Goal: Information Seeking & Learning: Learn about a topic

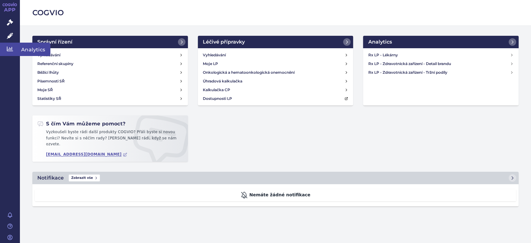
click at [9, 49] on icon at bounding box center [10, 49] width 6 height 6
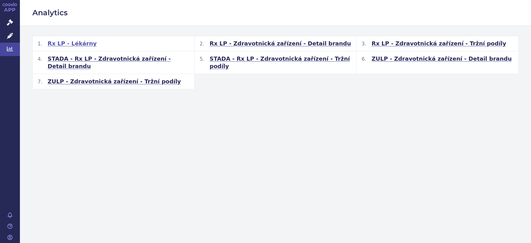
click at [69, 44] on span "Rx LP - Lékárny" at bounding box center [72, 43] width 49 height 7
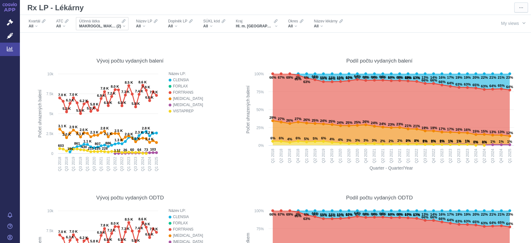
click at [125, 24] on div "MAKROGOL, MAKROGOL, KOMBINACE (2)" at bounding box center [102, 26] width 46 height 5
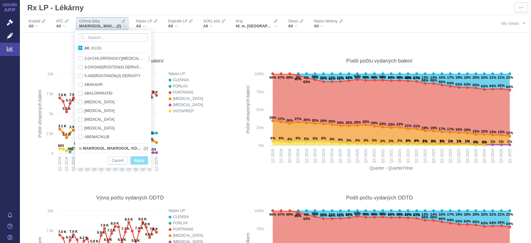
click at [84, 48] on span "All (6139)" at bounding box center [92, 48] width 17 height 4
click at [84, 48] on input "All (6139)" at bounding box center [86, 47] width 4 height 4
checkbox input "true"
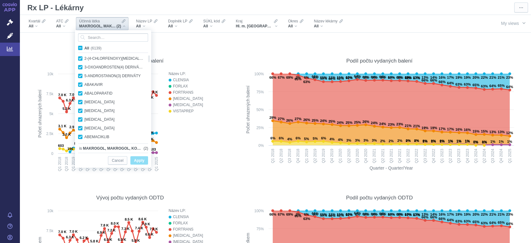
checkbox input "true"
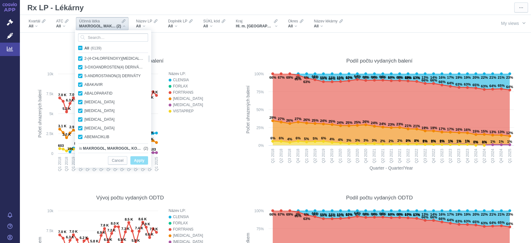
checkbox input "true"
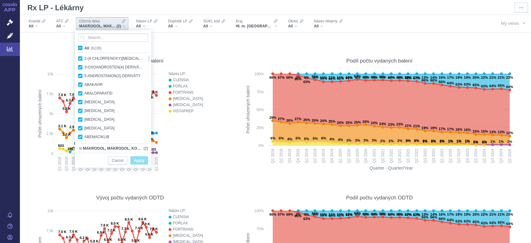
checkbox input "true"
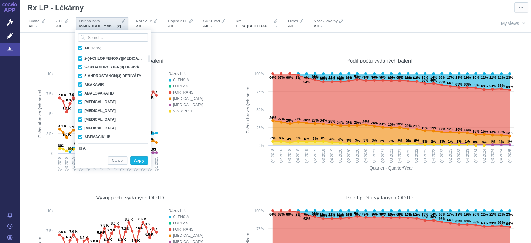
click at [84, 48] on span "All (6139)" at bounding box center [92, 48] width 17 height 4
click at [84, 48] on input "All (6139)" at bounding box center [86, 47] width 4 height 4
checkbox input "false"
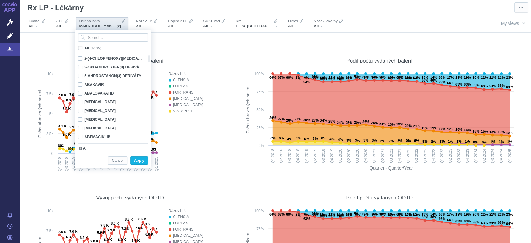
checkbox input "false"
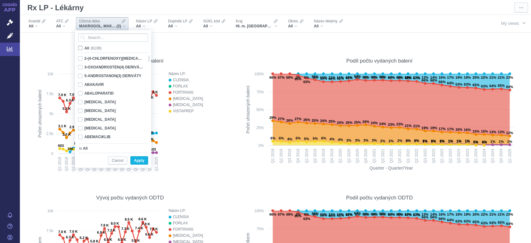
checkbox input "false"
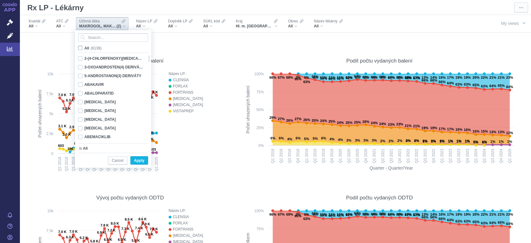
checkbox input "false"
click at [91, 39] on input "Search attribute values" at bounding box center [113, 37] width 70 height 8
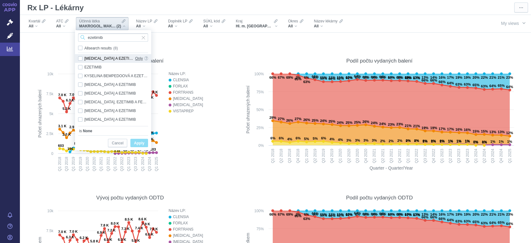
type input "ezetimib"
click at [139, 59] on span "Only" at bounding box center [139, 58] width 8 height 9
checkbox input "true"
click at [139, 144] on span "Apply" at bounding box center [139, 143] width 10 height 8
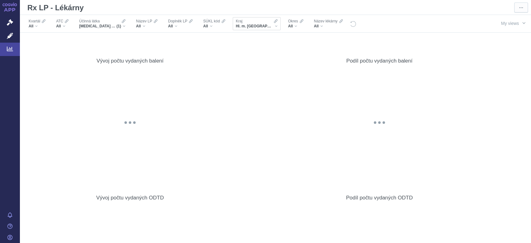
click at [261, 27] on div "Hl. m. Praha" at bounding box center [257, 26] width 42 height 5
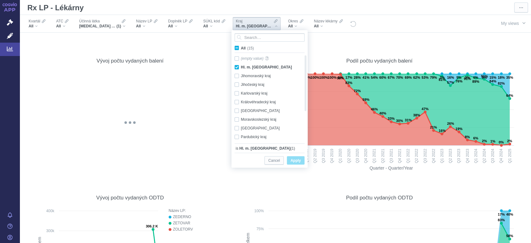
click at [241, 48] on span "All (15)" at bounding box center [247, 48] width 13 height 4
click at [241, 48] on input "All (15)" at bounding box center [243, 47] width 4 height 4
checkbox input "true"
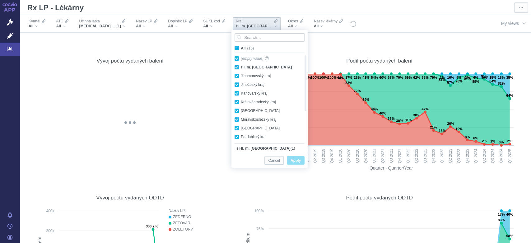
checkbox input "true"
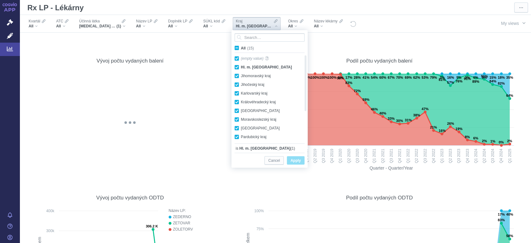
checkbox input "true"
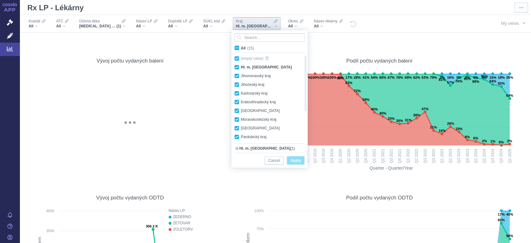
checkbox input "true"
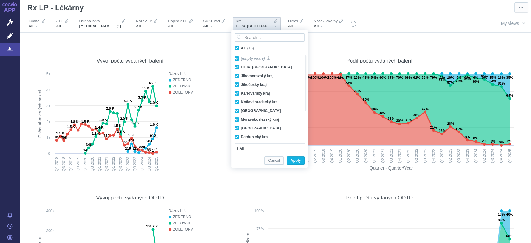
click at [241, 48] on span "All (15)" at bounding box center [247, 48] width 13 height 4
click at [241, 48] on input "All (15)" at bounding box center [243, 47] width 4 height 4
checkbox input "false"
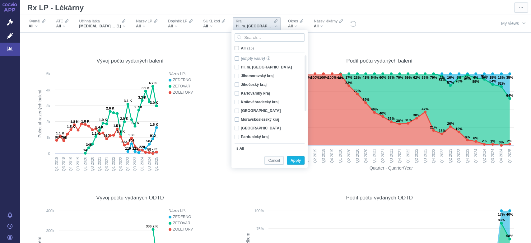
checkbox input "false"
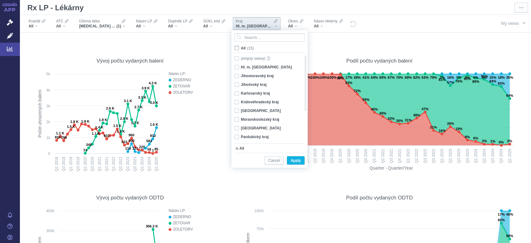
checkbox input "false"
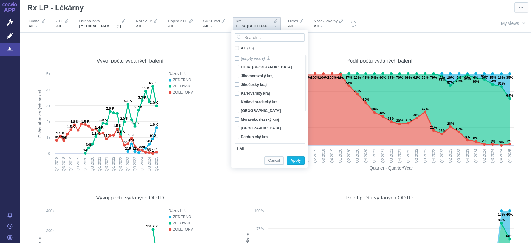
checkbox input "false"
click at [235, 120] on div "Moravskoslezský kraj Only" at bounding box center [267, 119] width 72 height 9
checkbox input "true"
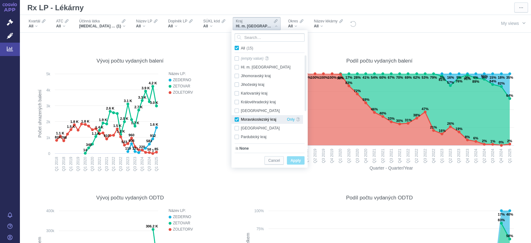
checkbox input "true"
click at [292, 120] on span "Only" at bounding box center [291, 119] width 8 height 9
click at [289, 117] on span "Only" at bounding box center [291, 119] width 8 height 9
click at [292, 160] on span "Apply" at bounding box center [296, 161] width 10 height 8
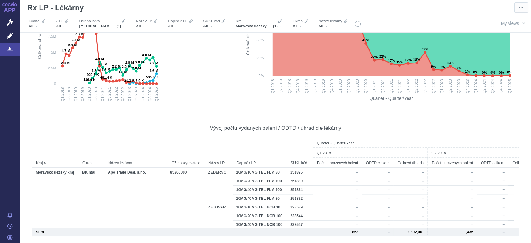
scroll to position [367, 0]
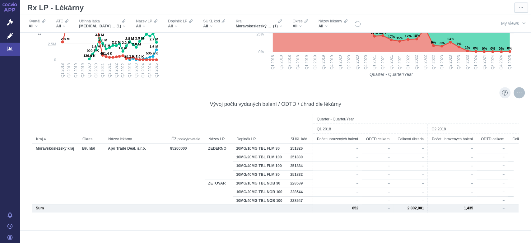
click at [514, 94] on div "More actions" at bounding box center [519, 92] width 11 height 11
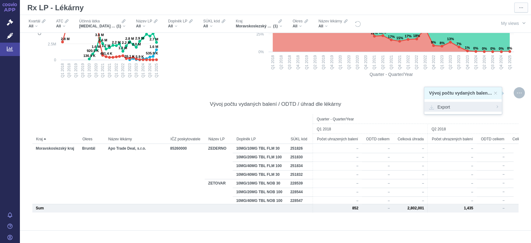
click at [446, 106] on span "Export" at bounding box center [463, 107] width 68 height 6
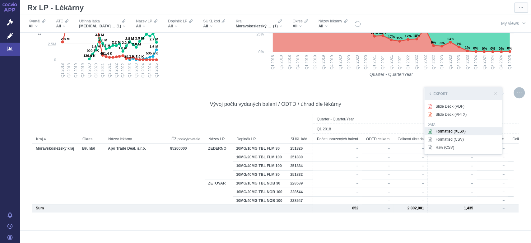
click at [440, 131] on div "Formatted (XLSX)" at bounding box center [462, 131] width 77 height 8
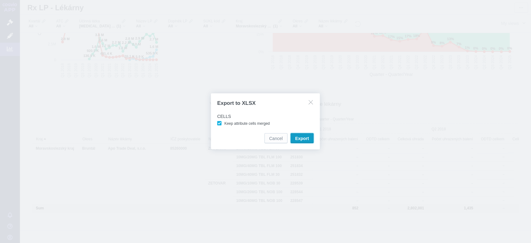
click at [307, 139] on span "Export" at bounding box center [302, 138] width 14 height 6
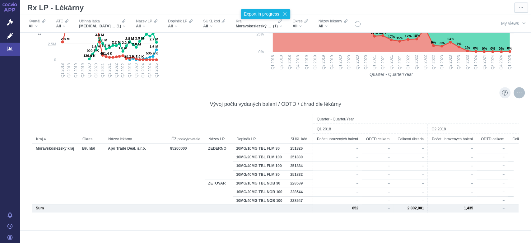
click at [514, 93] on div "More actions" at bounding box center [519, 92] width 11 height 11
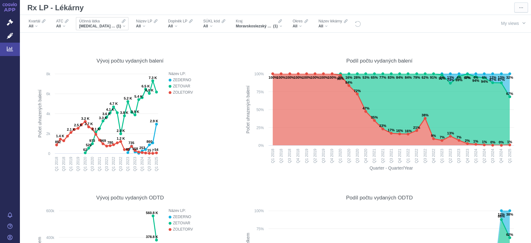
click at [124, 26] on div "ATORVASTATIN A EZETIMIB (1)" at bounding box center [102, 26] width 46 height 5
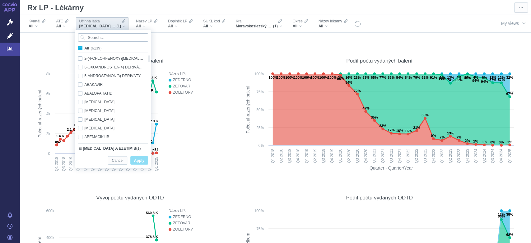
click at [117, 39] on input "Search attribute values" at bounding box center [113, 37] width 70 height 8
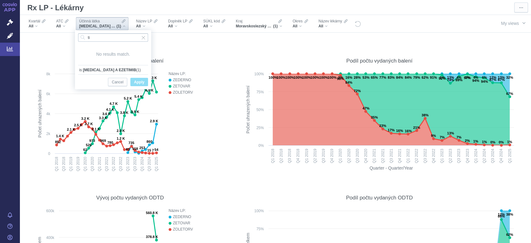
type input "t"
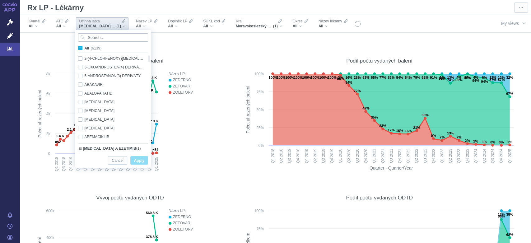
click at [103, 39] on input "Search attribute values" at bounding box center [113, 37] width 70 height 8
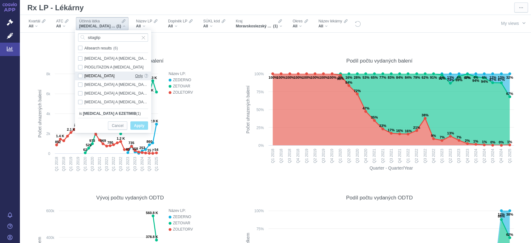
type input "sitaglip"
click at [141, 76] on span "Only" at bounding box center [139, 76] width 8 height 9
checkbox input "true"
click at [133, 124] on button "Apply" at bounding box center [139, 125] width 18 height 8
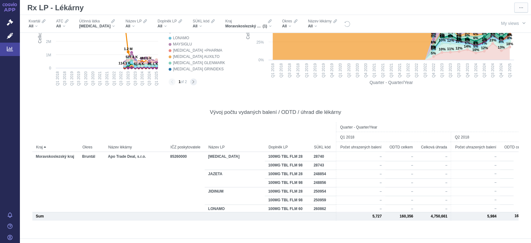
scroll to position [356, 0]
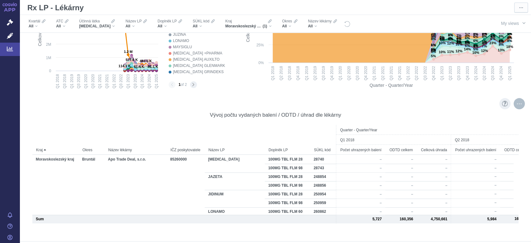
click at [514, 104] on div "More actions" at bounding box center [519, 103] width 11 height 11
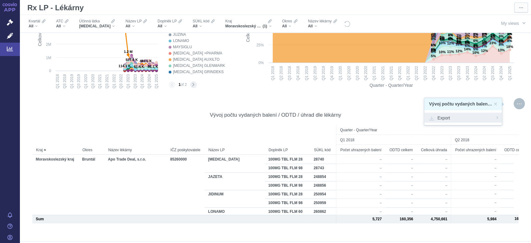
click at [452, 116] on span "Export" at bounding box center [463, 117] width 68 height 6
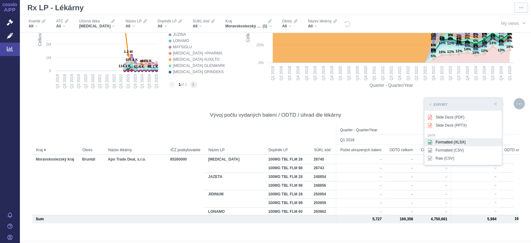
click at [443, 142] on div "Formatted (XLSX)" at bounding box center [462, 142] width 77 height 8
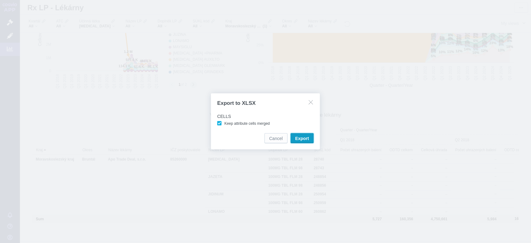
click at [292, 137] on button "Export" at bounding box center [302, 138] width 23 height 10
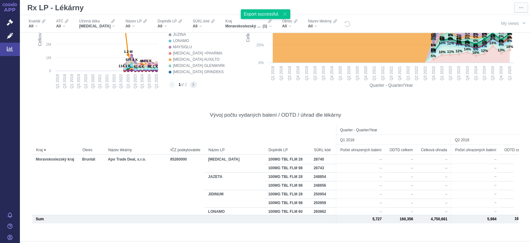
click at [188, 8] on div "Rx LP - Lékárny" at bounding box center [270, 7] width 490 height 12
click at [10, 48] on icon at bounding box center [10, 49] width 6 height 5
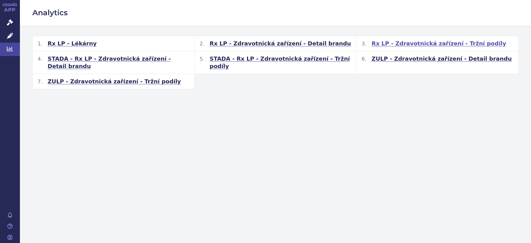
click at [417, 44] on span "Rx LP - Zdravotnická zařízení - Tržní podíly" at bounding box center [438, 43] width 135 height 7
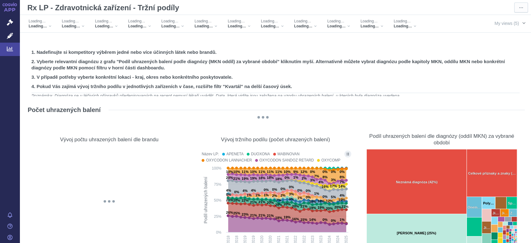
click at [515, 22] on button "My views (5)" at bounding box center [509, 23] width 43 height 12
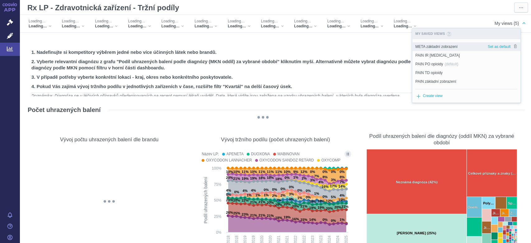
click at [445, 45] on span "META základní zobrazení" at bounding box center [436, 47] width 42 height 6
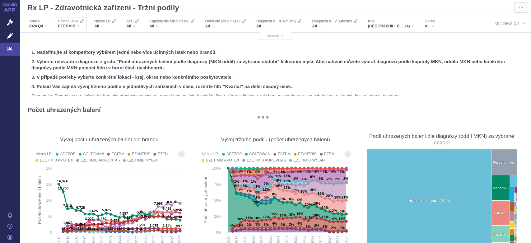
click at [79, 27] on div "EZETIMIB" at bounding box center [71, 26] width 26 height 5
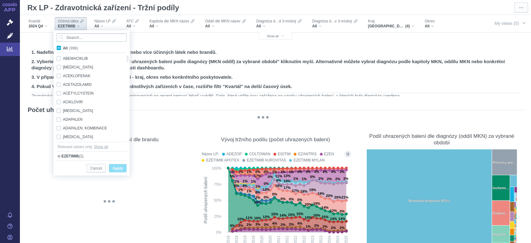
click at [79, 37] on input "Search attribute values" at bounding box center [92, 37] width 70 height 8
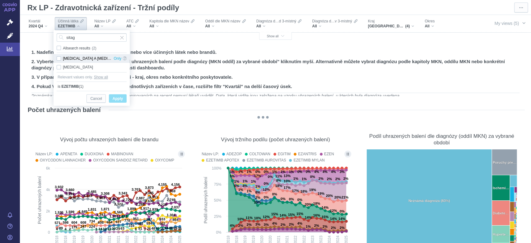
type input "sitag"
click at [62, 58] on div "METFORMIN A SITAGLIPTIN Only" at bounding box center [91, 58] width 76 height 9
checkbox input "true"
click at [121, 58] on span "Only" at bounding box center [118, 58] width 8 height 9
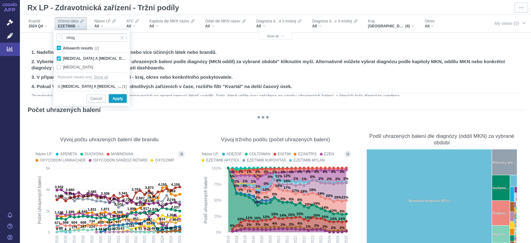
click at [116, 97] on span "Apply" at bounding box center [118, 99] width 10 height 8
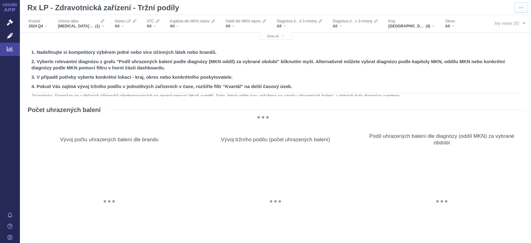
click at [514, 21] on button "My views (5)" at bounding box center [509, 23] width 43 height 12
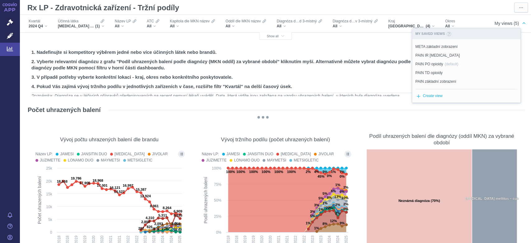
click at [514, 21] on button "My views (5)" at bounding box center [509, 23] width 43 height 12
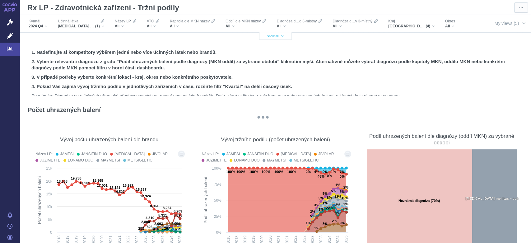
click at [276, 36] on span "Show all" at bounding box center [275, 36] width 17 height 3
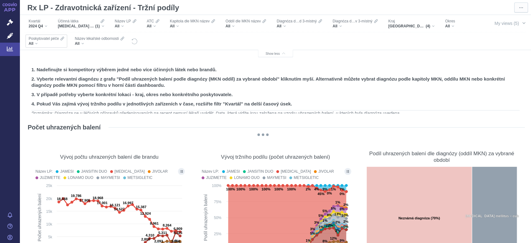
click at [31, 41] on span "All" at bounding box center [31, 43] width 5 height 5
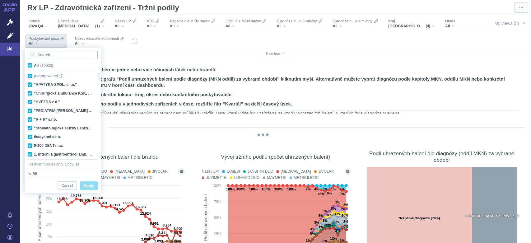
click at [40, 56] on input "Search attribute values" at bounding box center [63, 55] width 70 height 8
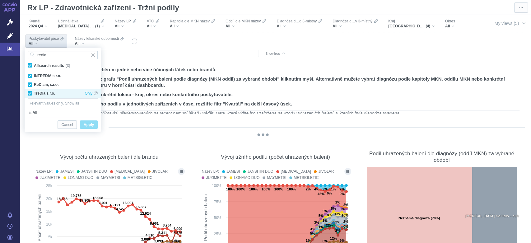
type input "redia"
click at [52, 94] on div "TreDia s.r.o. Only" at bounding box center [63, 93] width 76 height 9
checkbox input "false"
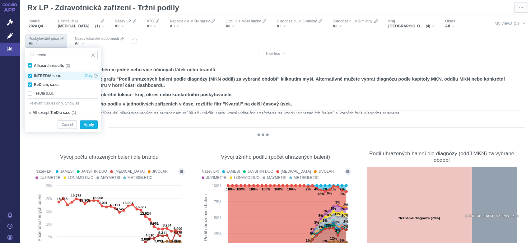
click at [31, 75] on div "INTREDIA s.r.o. Only" at bounding box center [63, 76] width 76 height 9
checkbox input "false"
click at [90, 84] on span "Only" at bounding box center [89, 84] width 8 height 9
click at [85, 125] on span "Apply" at bounding box center [89, 125] width 10 height 8
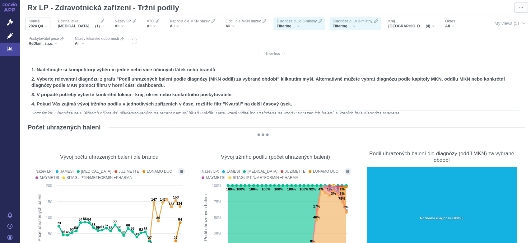
click at [47, 25] on div "Kvartál 2024 Q4" at bounding box center [38, 23] width 25 height 13
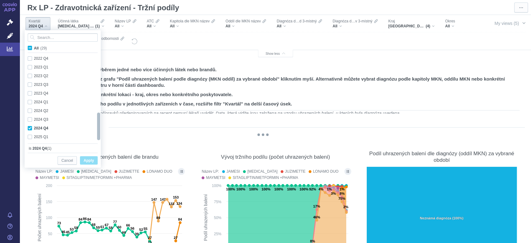
drag, startPoint x: 98, startPoint y: 74, endPoint x: 95, endPoint y: 142, distance: 68.2
click at [95, 142] on div "All (29) 2020 Q1 Only 2020 Q2 Only 2020 Q3 Only 2020 Q4 Only 2021 Q1 Only 2021 …" at bounding box center [63, 91] width 76 height 123
click at [30, 136] on div "2025 Q1 Only" at bounding box center [61, 137] width 72 height 9
checkbox input "true"
click at [30, 121] on div "2024 Q3 Only" at bounding box center [61, 119] width 72 height 9
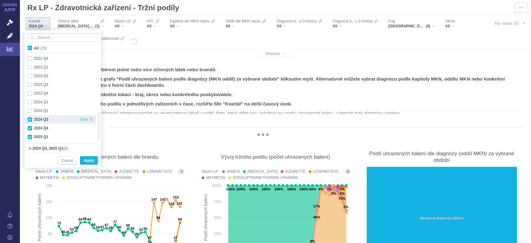
checkbox input "true"
click at [30, 111] on div "2024 Q2 Only" at bounding box center [61, 110] width 72 height 9
checkbox input "true"
click at [30, 101] on div "2024 Q1 Only" at bounding box center [61, 102] width 72 height 9
checkbox input "true"
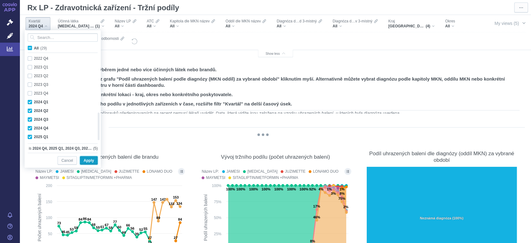
click at [89, 162] on span "Apply" at bounding box center [89, 161] width 10 height 8
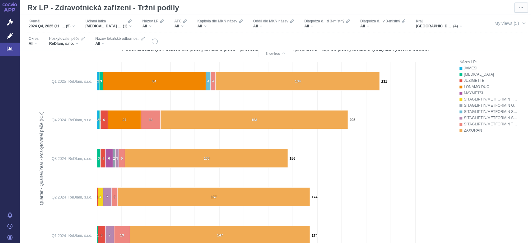
scroll to position [254, 0]
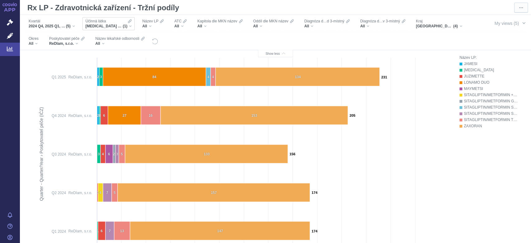
click at [130, 26] on div "METFORMIN A SITAGLIPTIN (1)" at bounding box center [109, 26] width 46 height 5
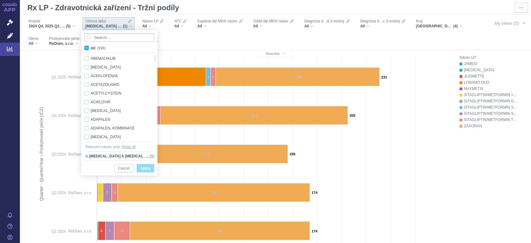
click at [120, 37] on input "Search attribute values" at bounding box center [119, 37] width 70 height 8
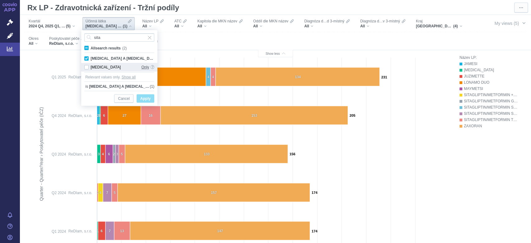
type input "sita"
click at [146, 68] on span "Only" at bounding box center [145, 67] width 8 height 9
checkbox input "false"
checkbox input "true"
click at [143, 97] on span "Apply" at bounding box center [145, 99] width 10 height 8
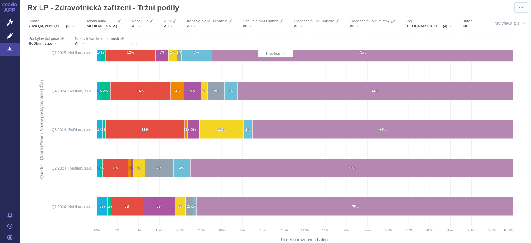
scroll to position [532, 0]
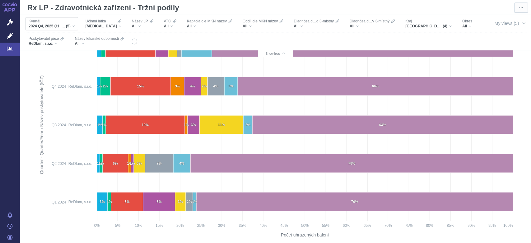
click at [72, 28] on div "2024 Q4, 2025 Q1, 2024 Q3, 2024 Q2, 2024 Q1 (5)" at bounding box center [52, 26] width 46 height 5
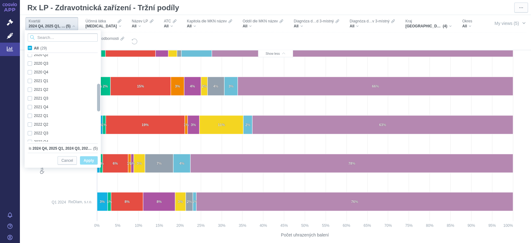
checkbox input "true"
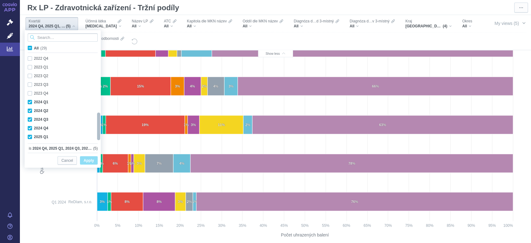
drag, startPoint x: 98, startPoint y: 71, endPoint x: 99, endPoint y: 138, distance: 66.9
click at [99, 138] on div at bounding box center [98, 127] width 4 height 28
click at [29, 92] on div "2023 Q4 Only" at bounding box center [61, 93] width 72 height 9
checkbox input "true"
click at [29, 84] on div "2023 Q3 Only" at bounding box center [61, 84] width 72 height 9
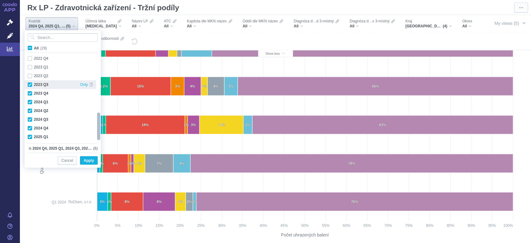
checkbox input "true"
click at [29, 77] on div "2023 Q2 Only" at bounding box center [61, 76] width 72 height 9
checkbox input "true"
click at [30, 68] on div "2023 Q1 Only" at bounding box center [61, 67] width 72 height 9
checkbox input "true"
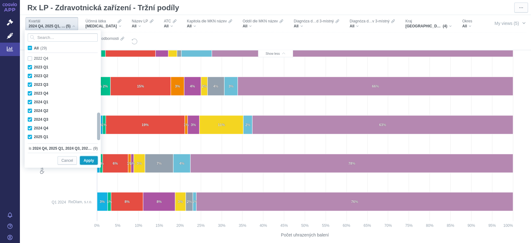
click at [88, 160] on span "Apply" at bounding box center [89, 161] width 10 height 8
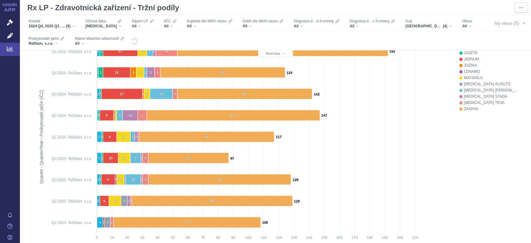
scroll to position [249, 0]
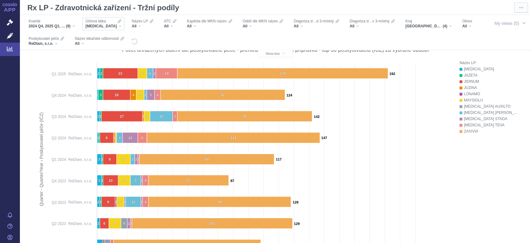
click at [111, 28] on div "SITAGLIPTIN" at bounding box center [104, 26] width 36 height 5
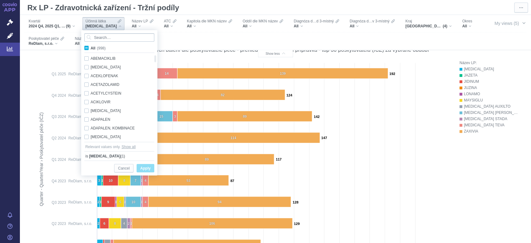
click at [107, 38] on input "Search attribute values" at bounding box center [119, 37] width 70 height 8
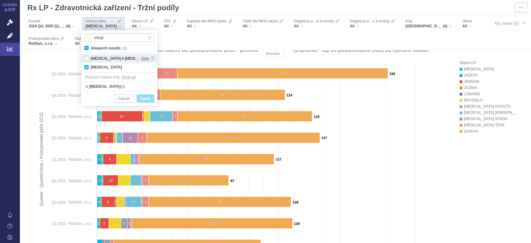
type input "sitagl"
click at [147, 60] on span "Only" at bounding box center [145, 58] width 8 height 9
checkbox input "true"
checkbox input "false"
click at [144, 99] on span "Apply" at bounding box center [145, 99] width 10 height 8
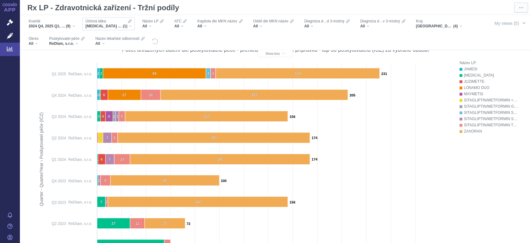
click at [130, 26] on div "METFORMIN A SITAGLIPTIN (1)" at bounding box center [109, 26] width 46 height 5
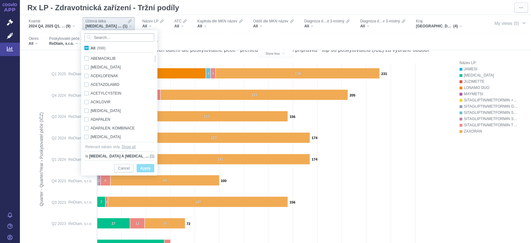
click at [123, 39] on input "Search attribute values" at bounding box center [119, 37] width 70 height 8
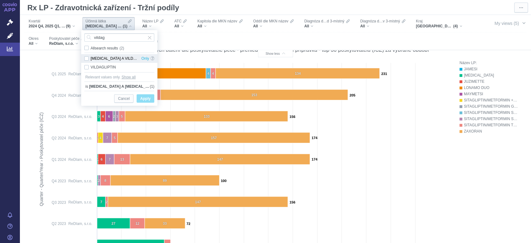
type input "vildag"
click at [87, 58] on div "METFORMIN A VILDAGLIPTIN Only" at bounding box center [119, 58] width 76 height 9
checkbox input "true"
click at [87, 67] on div "VILDAGLIPTIN Only" at bounding box center [119, 67] width 76 height 9
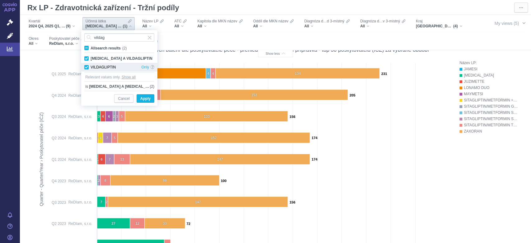
checkbox input "true"
click at [148, 100] on span "Apply" at bounding box center [145, 99] width 10 height 8
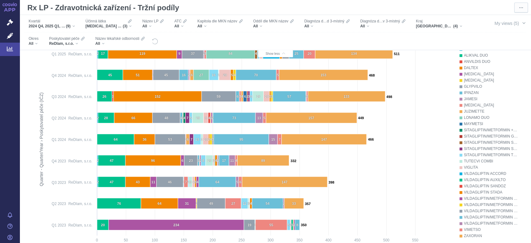
scroll to position [264, 0]
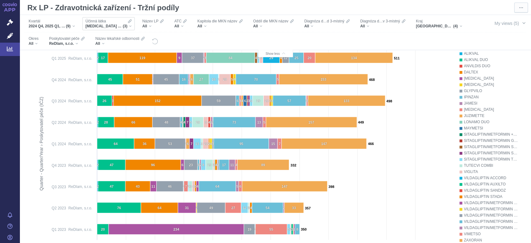
click at [129, 25] on div "[MEDICAL_DATA] A [MEDICAL_DATA], [MEDICAL_DATA] A VILDAGLIPTIN, VILDAGLIPTIN (3)" at bounding box center [109, 26] width 46 height 5
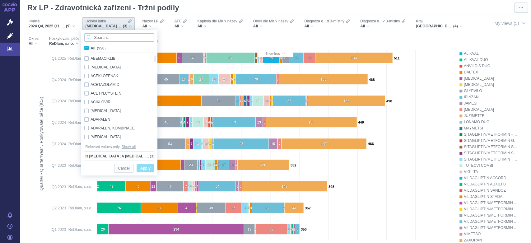
click at [123, 39] on input "Search attribute values" at bounding box center [119, 37] width 70 height 8
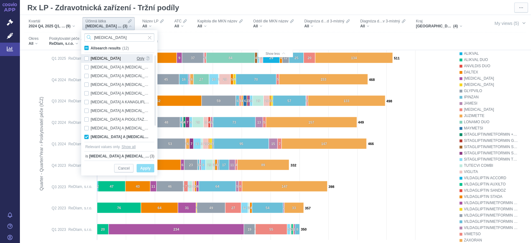
type input "[MEDICAL_DATA]"
click at [143, 58] on span "Only" at bounding box center [141, 58] width 8 height 9
checkbox input "true"
checkbox input "false"
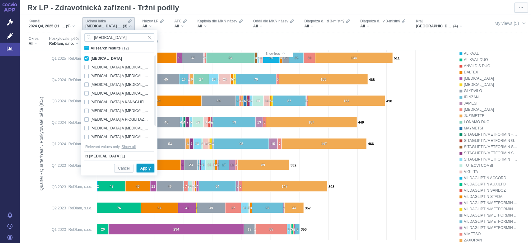
click at [141, 169] on span "Apply" at bounding box center [145, 169] width 10 height 8
